Goal: Transaction & Acquisition: Purchase product/service

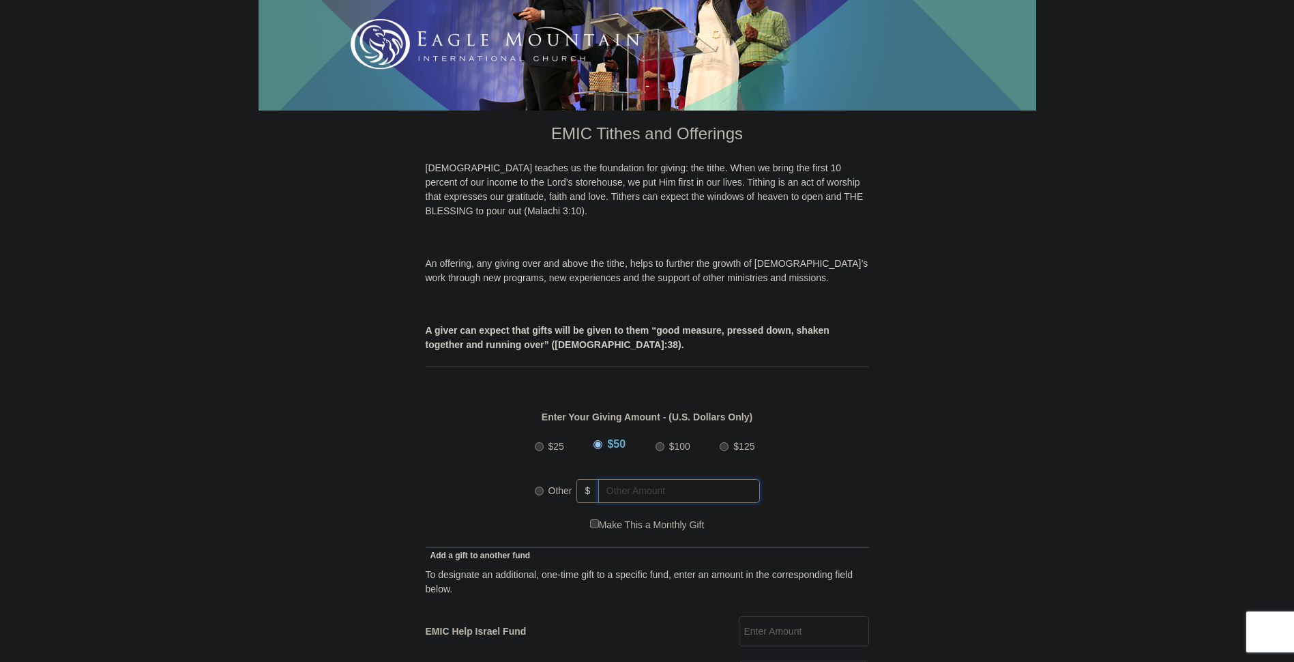
radio input "true"
click at [651, 479] on input "text" at bounding box center [682, 491] width 156 height 24
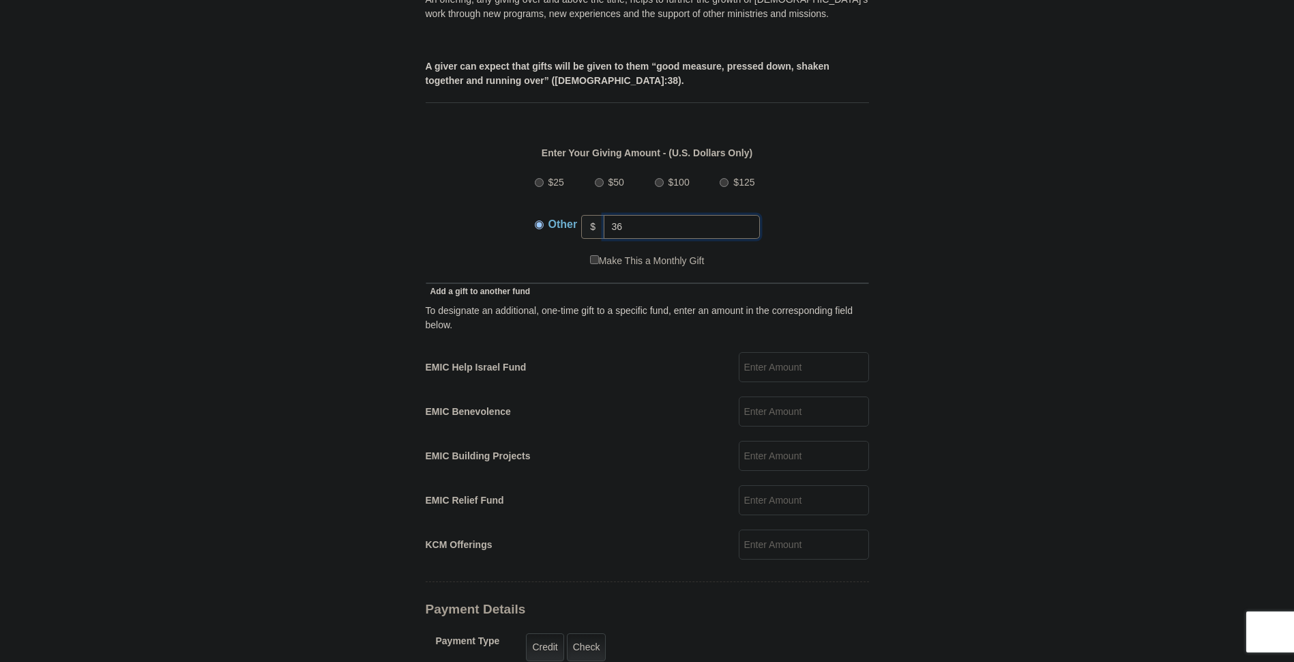
scroll to position [546, 0]
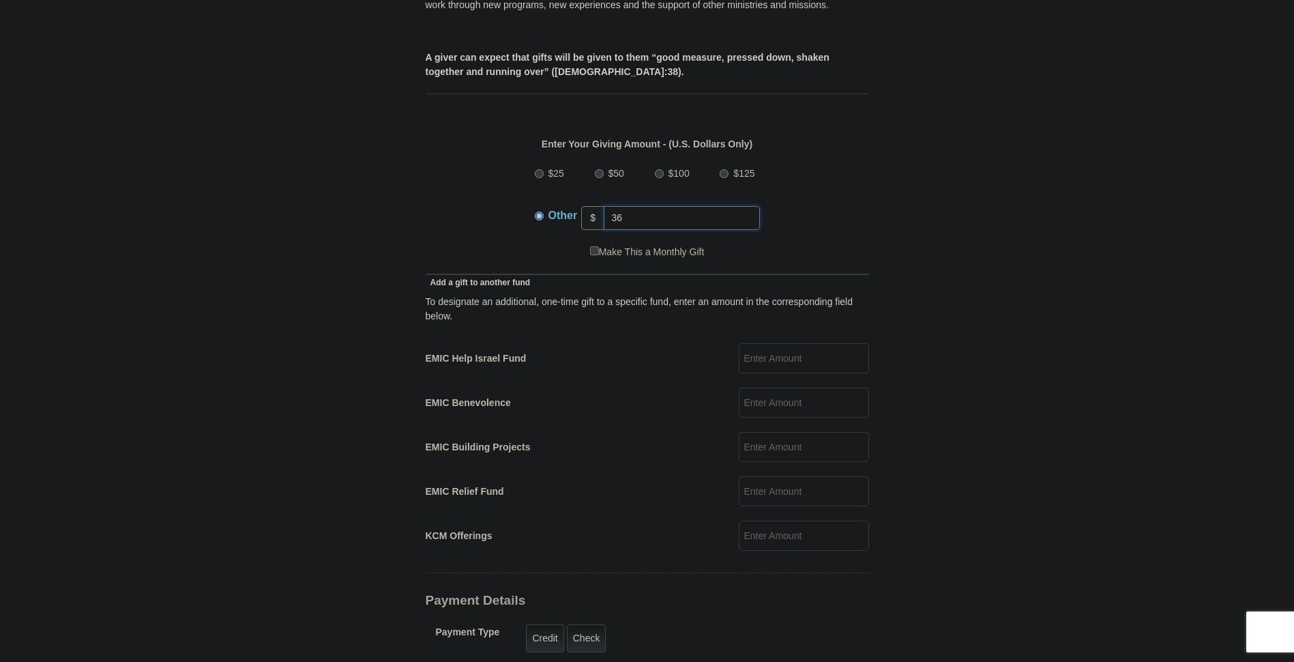
type input "36"
click at [779, 343] on input "EMIC Help Israel Fund" at bounding box center [804, 358] width 130 height 30
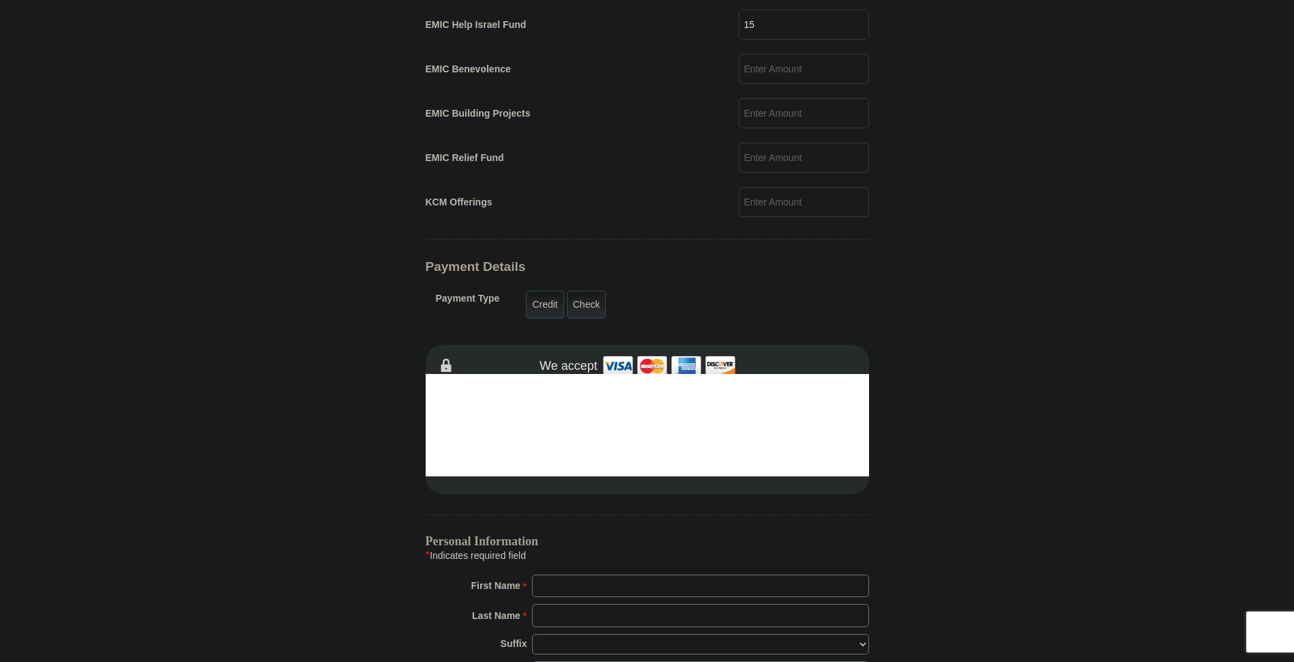
scroll to position [887, 0]
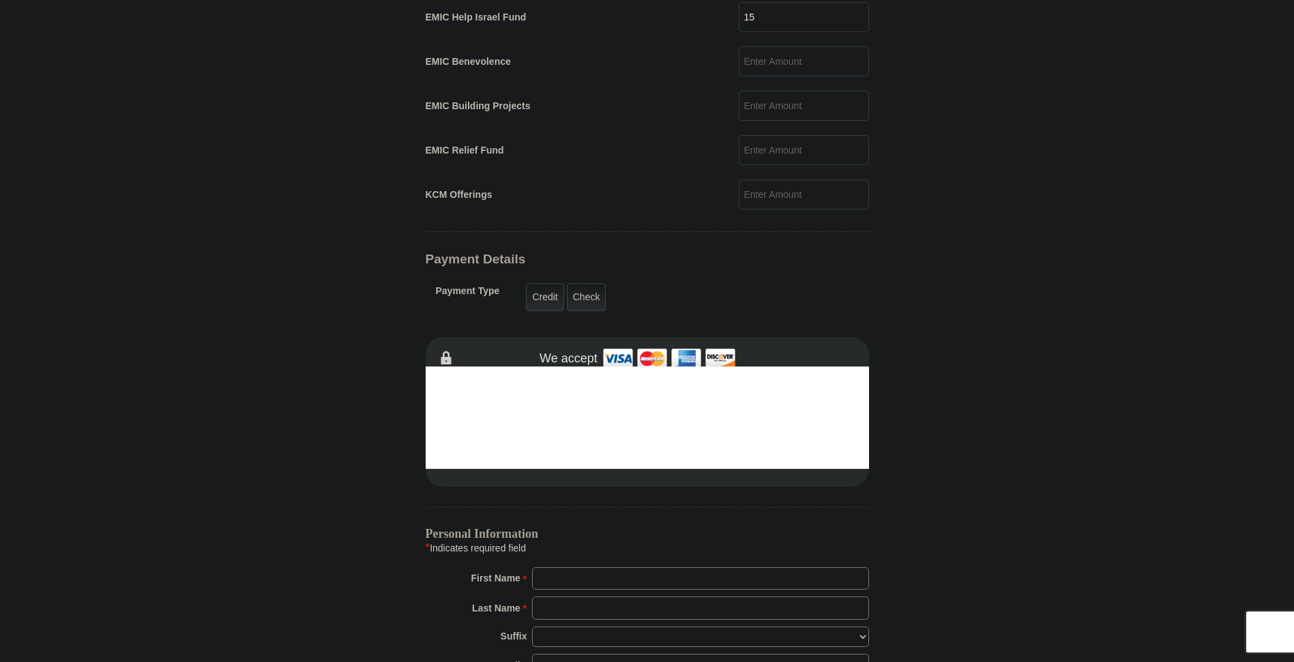
type input "15"
click at [627, 567] on input "First Name *" at bounding box center [700, 578] width 337 height 23
type input "[PERSON_NAME]"
click at [682, 596] on input "Last Name *" at bounding box center [700, 607] width 337 height 23
type input "Burns"
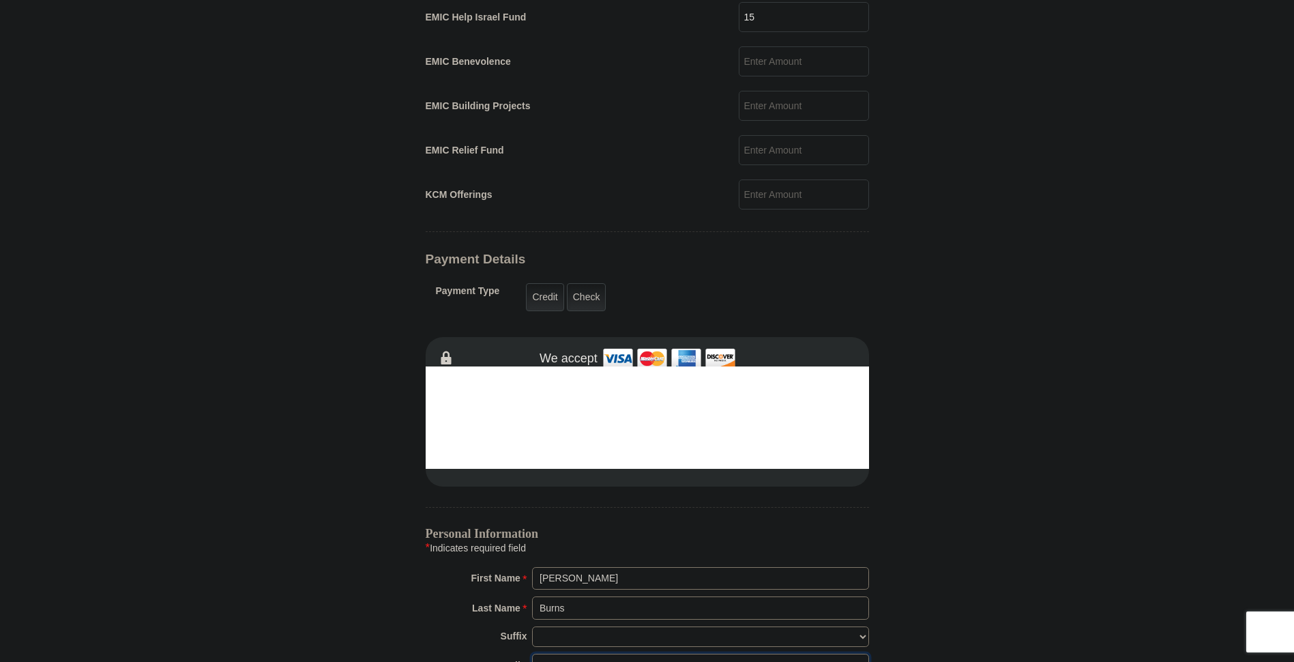
click at [661, 654] on input "Email *" at bounding box center [700, 665] width 337 height 23
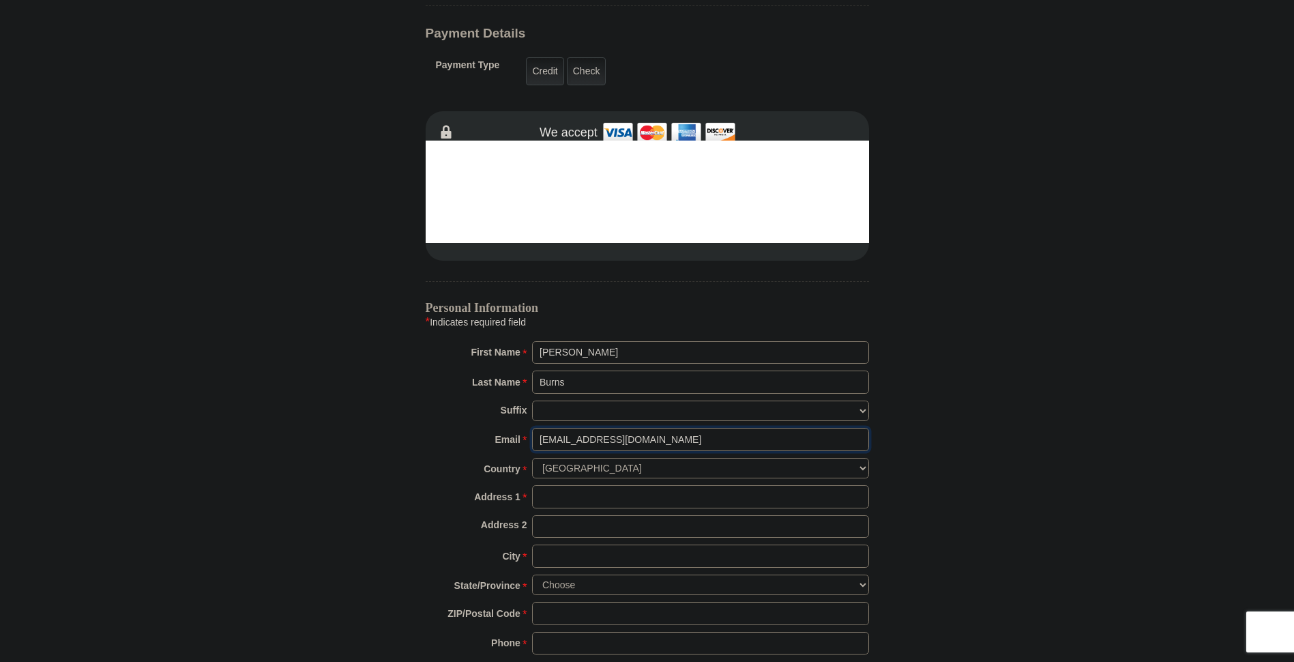
scroll to position [1160, 0]
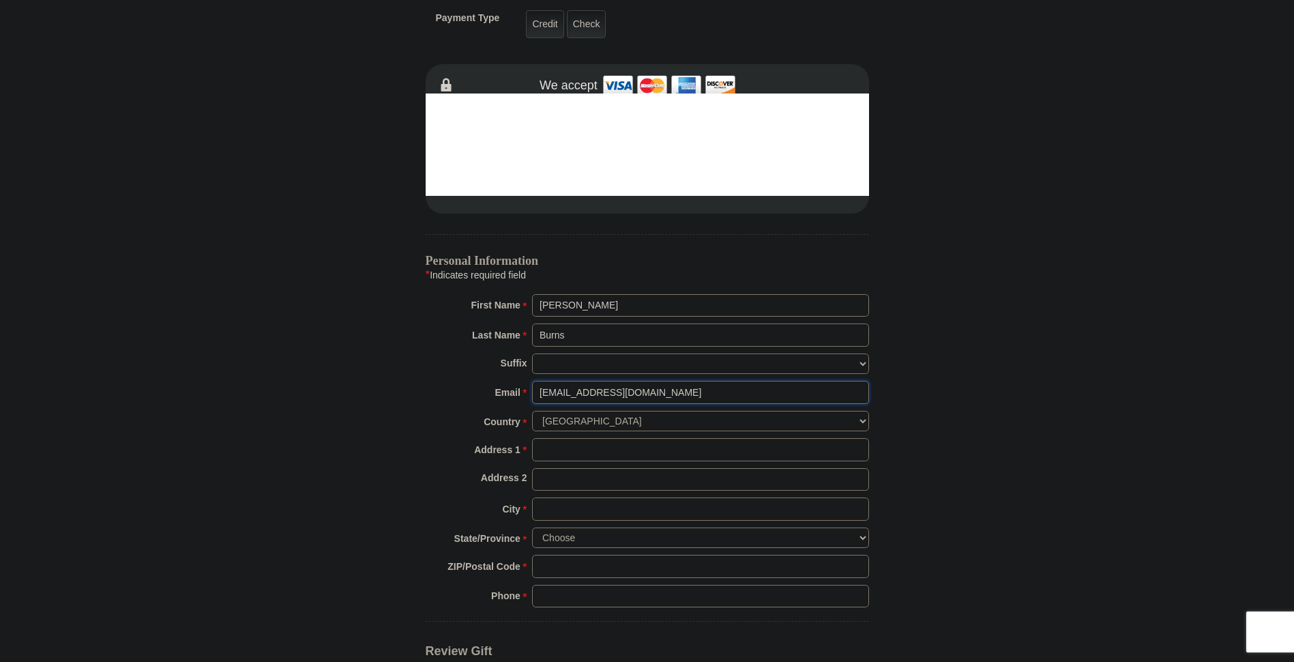
type input "[EMAIL_ADDRESS][DOMAIN_NAME]"
click at [562, 438] on input "Address 1 *" at bounding box center [700, 449] width 337 height 23
type input "[STREET_ADDRESS]"
click at [553, 497] on input "City *" at bounding box center [700, 508] width 337 height 23
type input "[PERSON_NAME]"
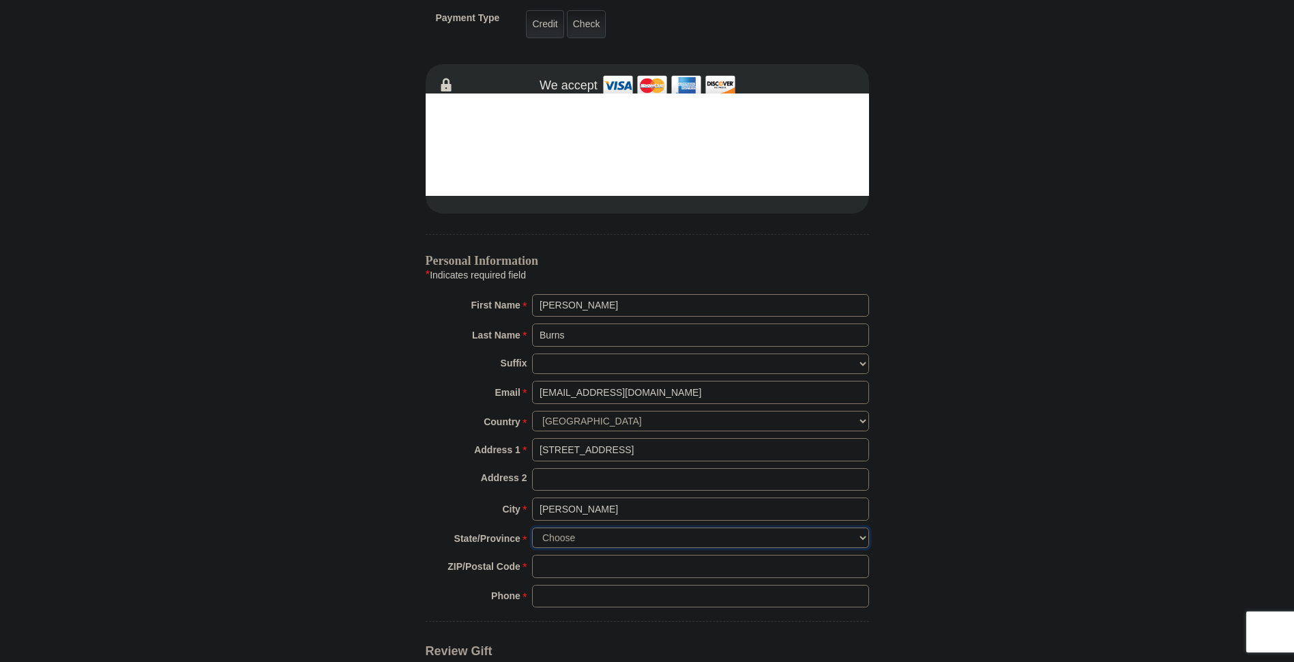
click at [592, 527] on select "Choose [US_STATE] [US_STATE] [US_STATE] [US_STATE] [US_STATE] Armed Forces Amer…" at bounding box center [700, 537] width 337 height 21
select select "IL"
click at [532, 527] on select "Choose [US_STATE] [US_STATE] [US_STATE] [US_STATE] [US_STATE] Armed Forces Amer…" at bounding box center [700, 537] width 337 height 21
click at [583, 555] on input "ZIP/Postal Code *" at bounding box center [700, 566] width 337 height 23
type input "60443"
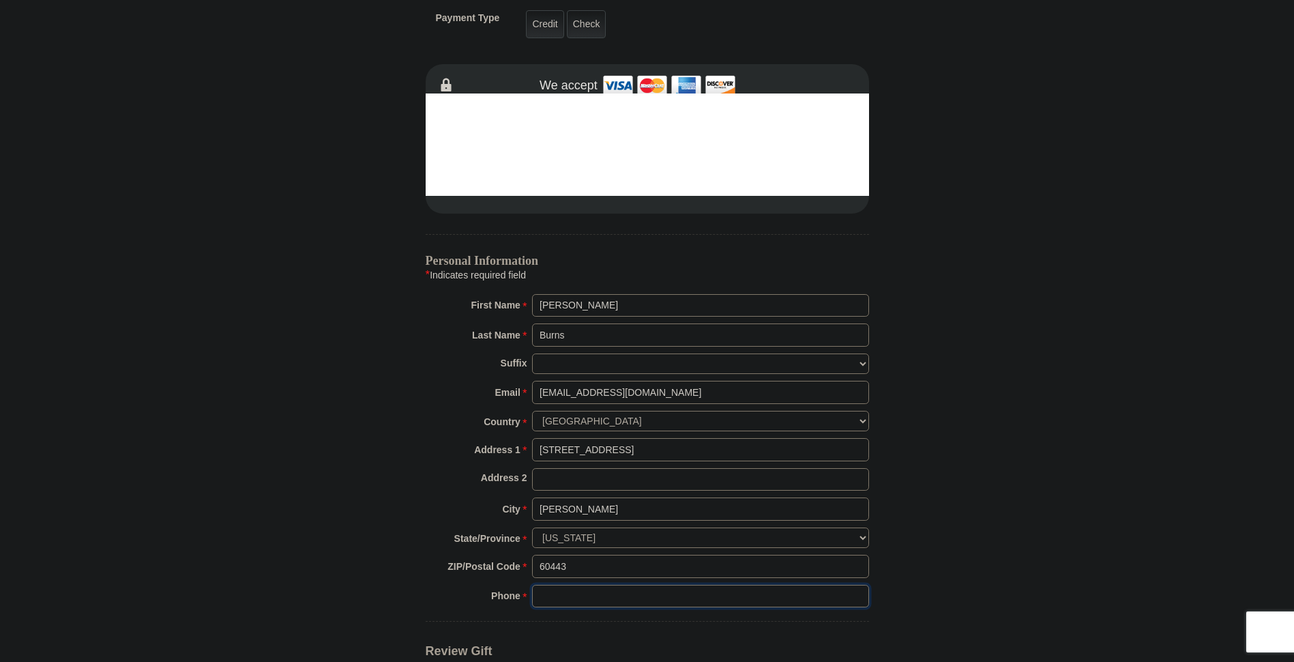
click at [573, 585] on input "Phone * *" at bounding box center [700, 596] width 337 height 23
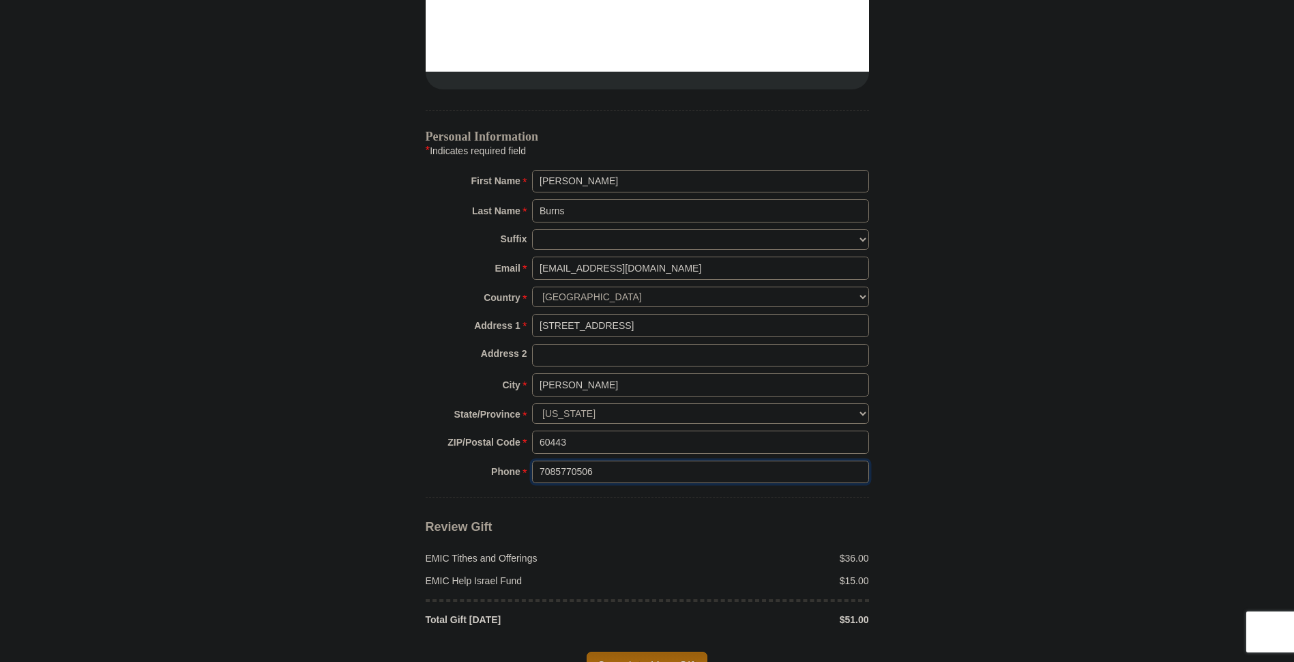
scroll to position [1365, 0]
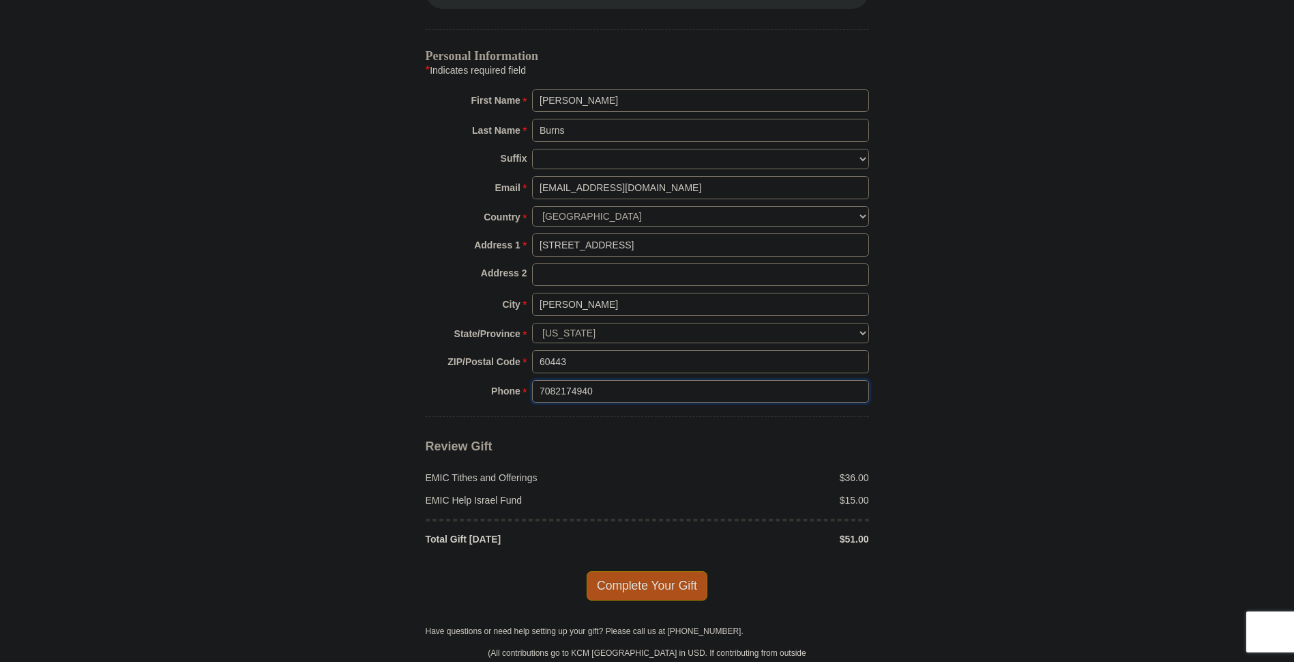
type input "7082174940"
click at [646, 573] on span "Complete Your Gift" at bounding box center [647, 585] width 121 height 29
